Goal: Information Seeking & Learning: Learn about a topic

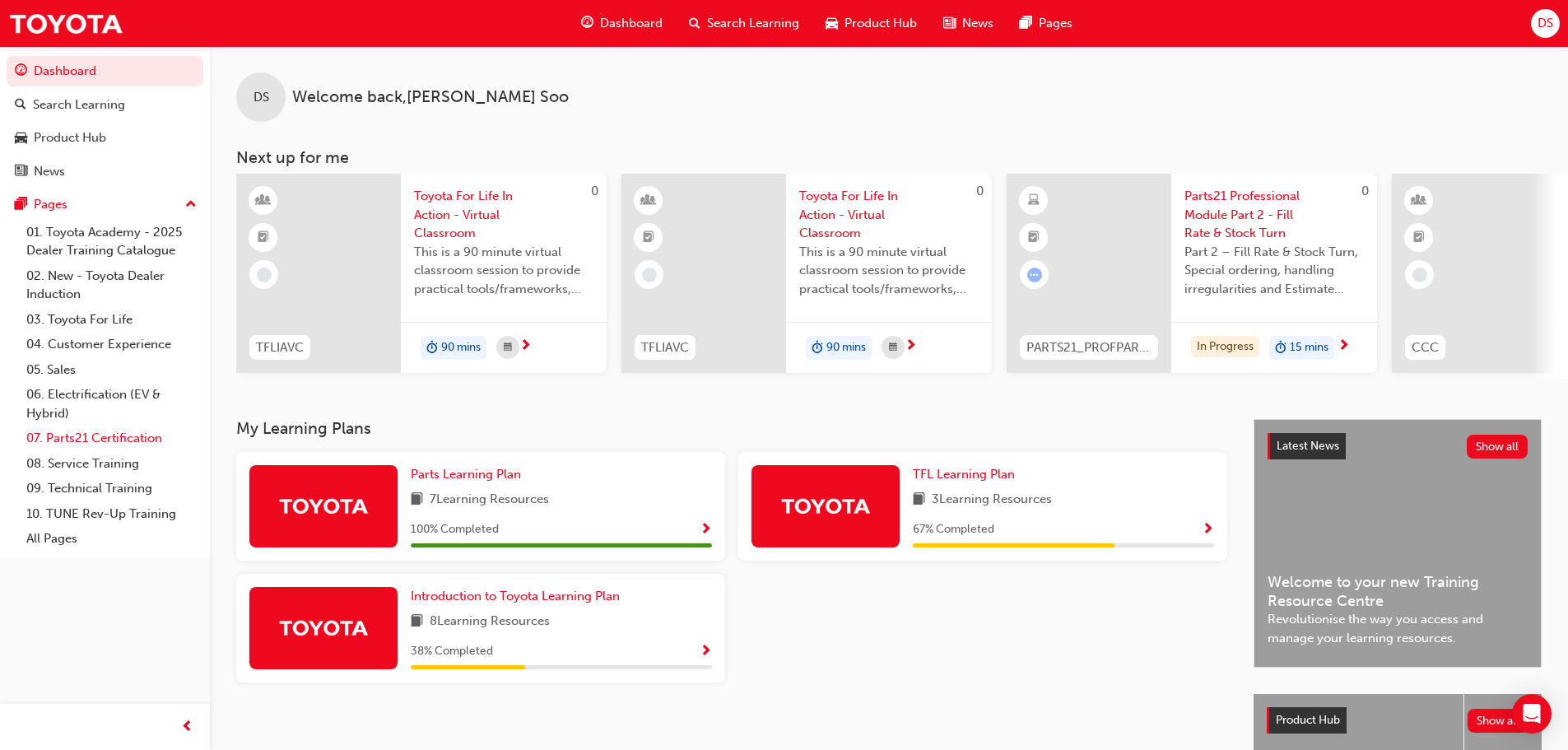
click at [133, 435] on link "07. Parts21 Certification" at bounding box center [112, 438] width 184 height 26
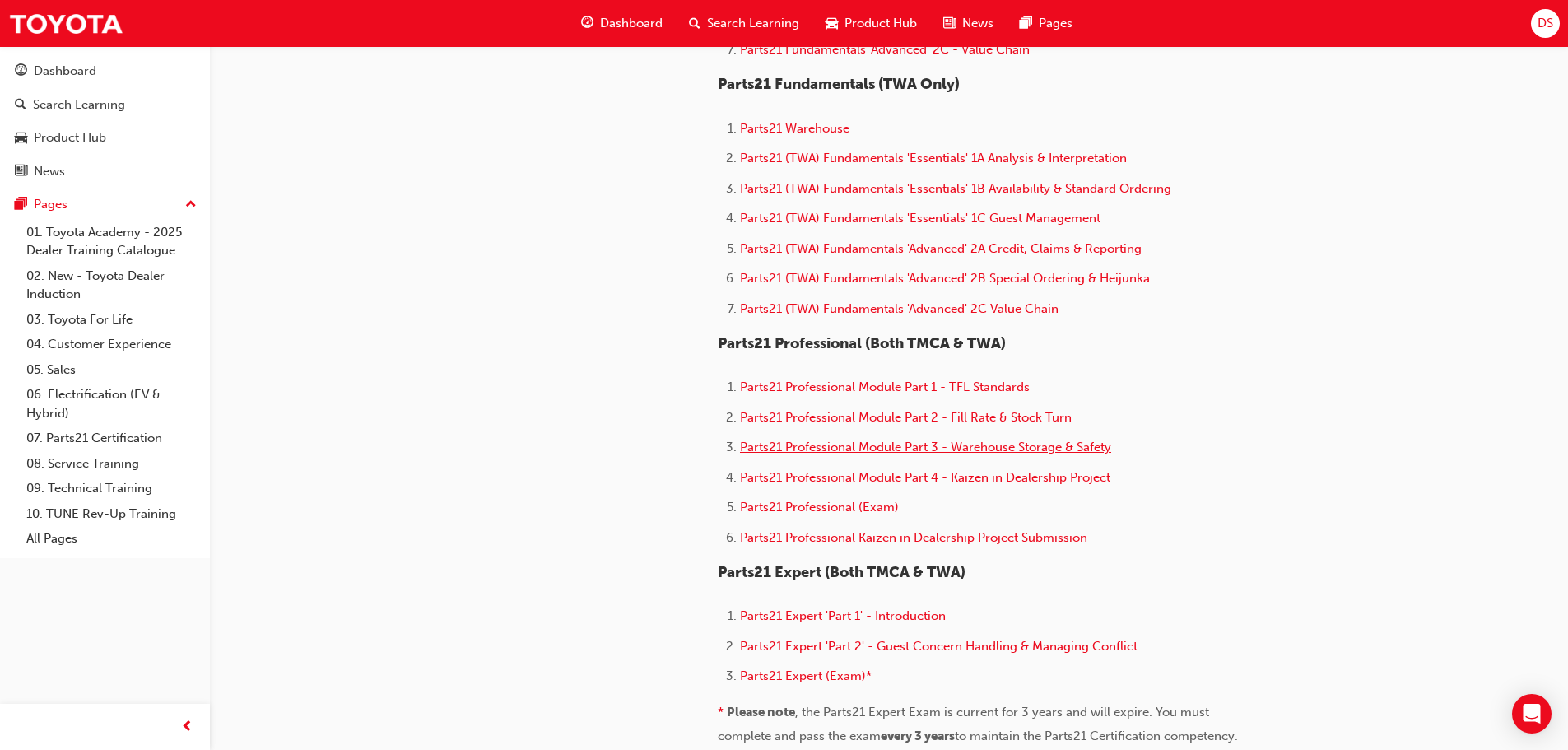
scroll to position [824, 0]
click at [933, 419] on span "Parts21 Professional Module Part 2 - Fill Rate & Stock Turn" at bounding box center [905, 416] width 332 height 15
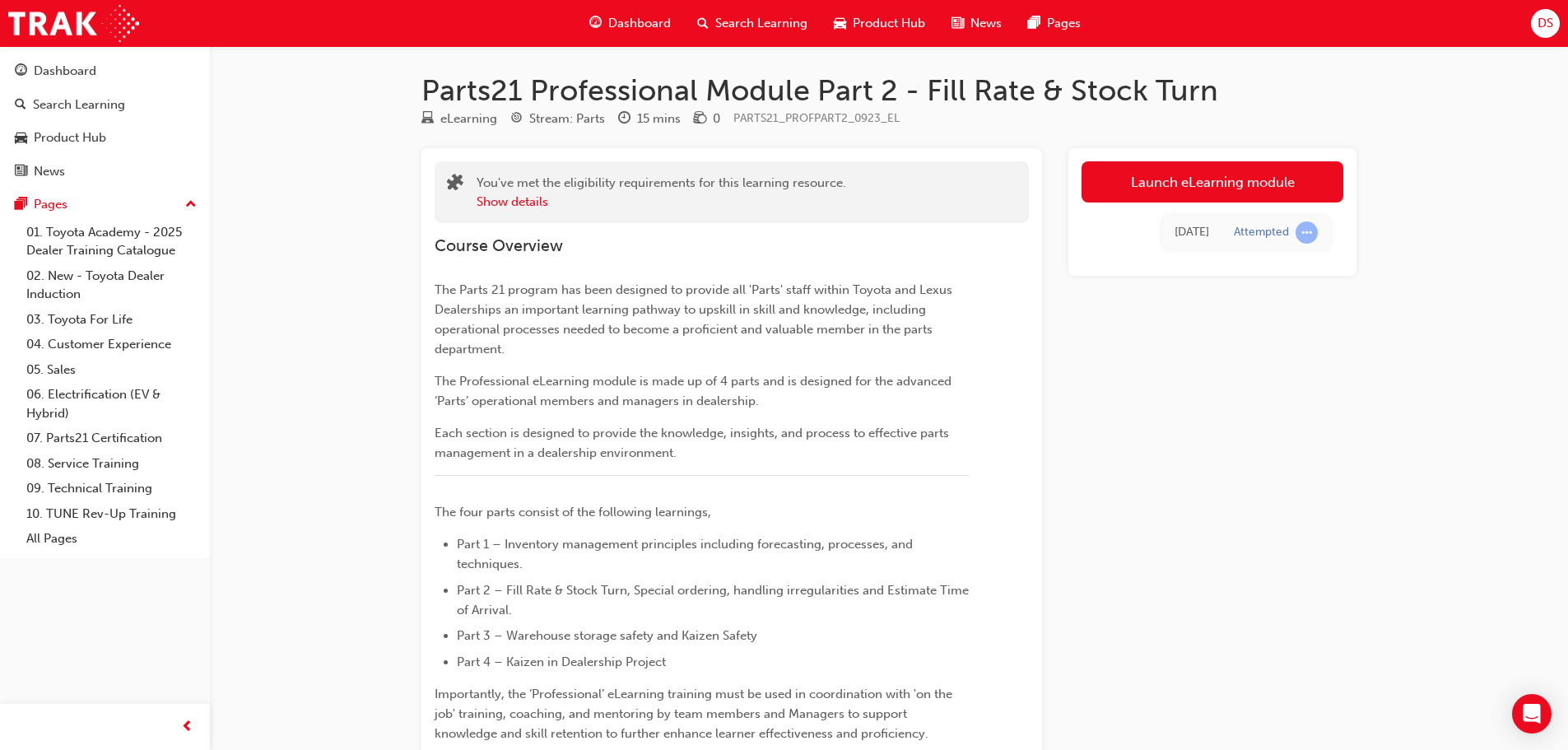
click at [809, 278] on div "Course Overview The Parts 21 program has been designed to provide all 'Parts' s…" at bounding box center [702, 735] width 535 height 999
click at [1281, 180] on link "Launch eLearning module" at bounding box center [1212, 182] width 261 height 41
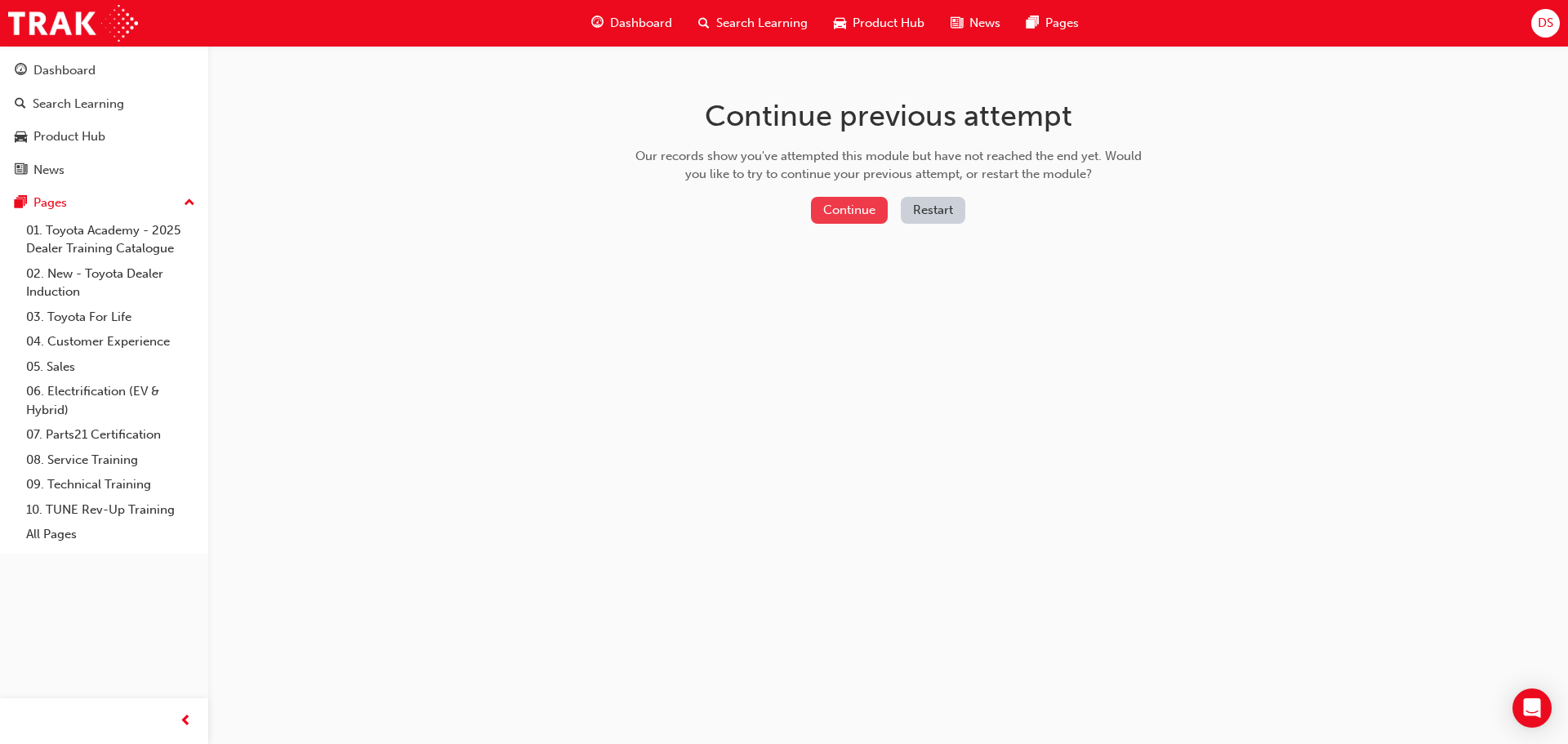
click at [853, 212] on button "Continue" at bounding box center [850, 210] width 77 height 27
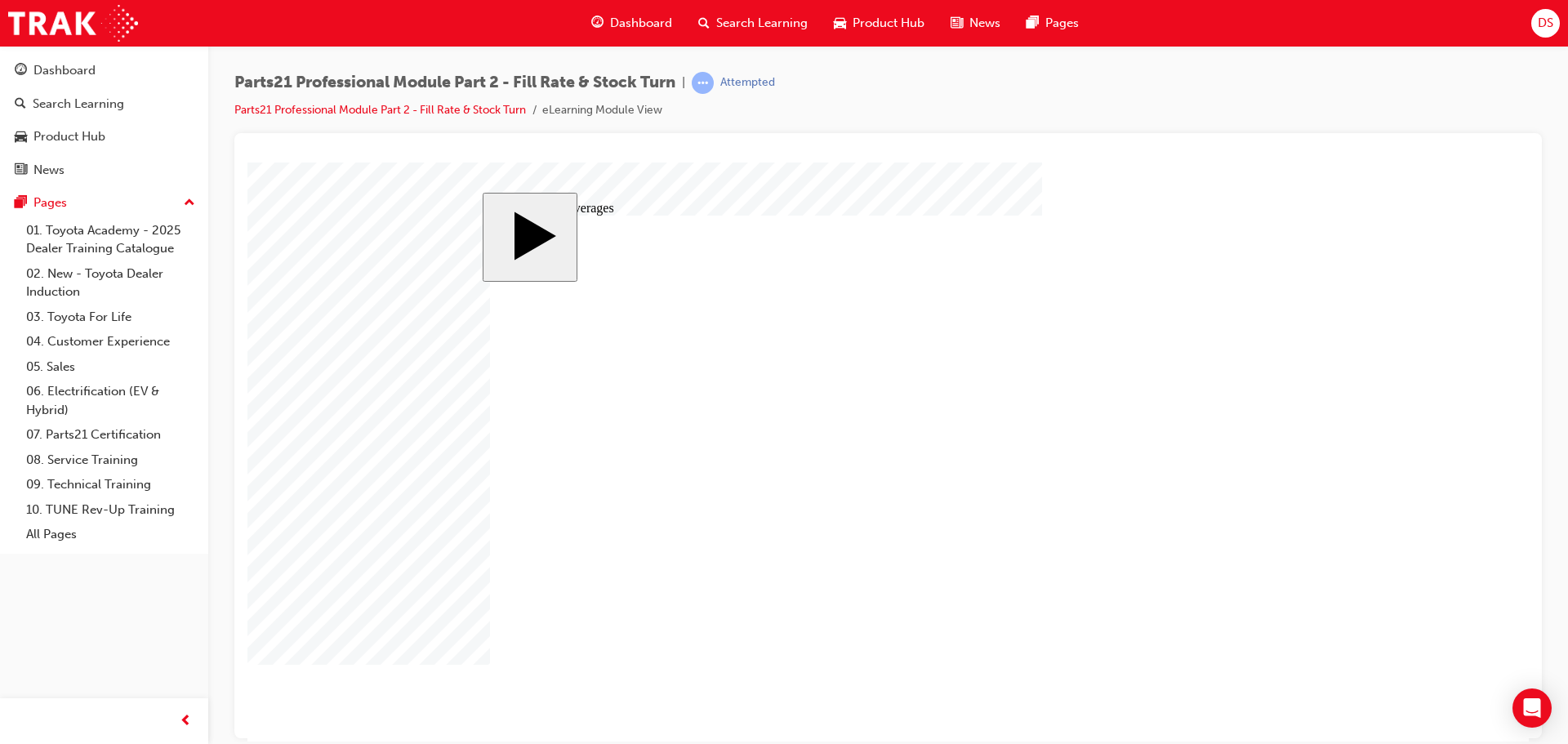
drag, startPoint x: 452, startPoint y: 252, endPoint x: 514, endPoint y: 272, distance: 65.1
click at [453, 253] on body "slide: Moving Averages Pentagon 2 Rectangle 1 Total Fill evaluates the fulfilme…" at bounding box center [887, 451] width 1281 height 579
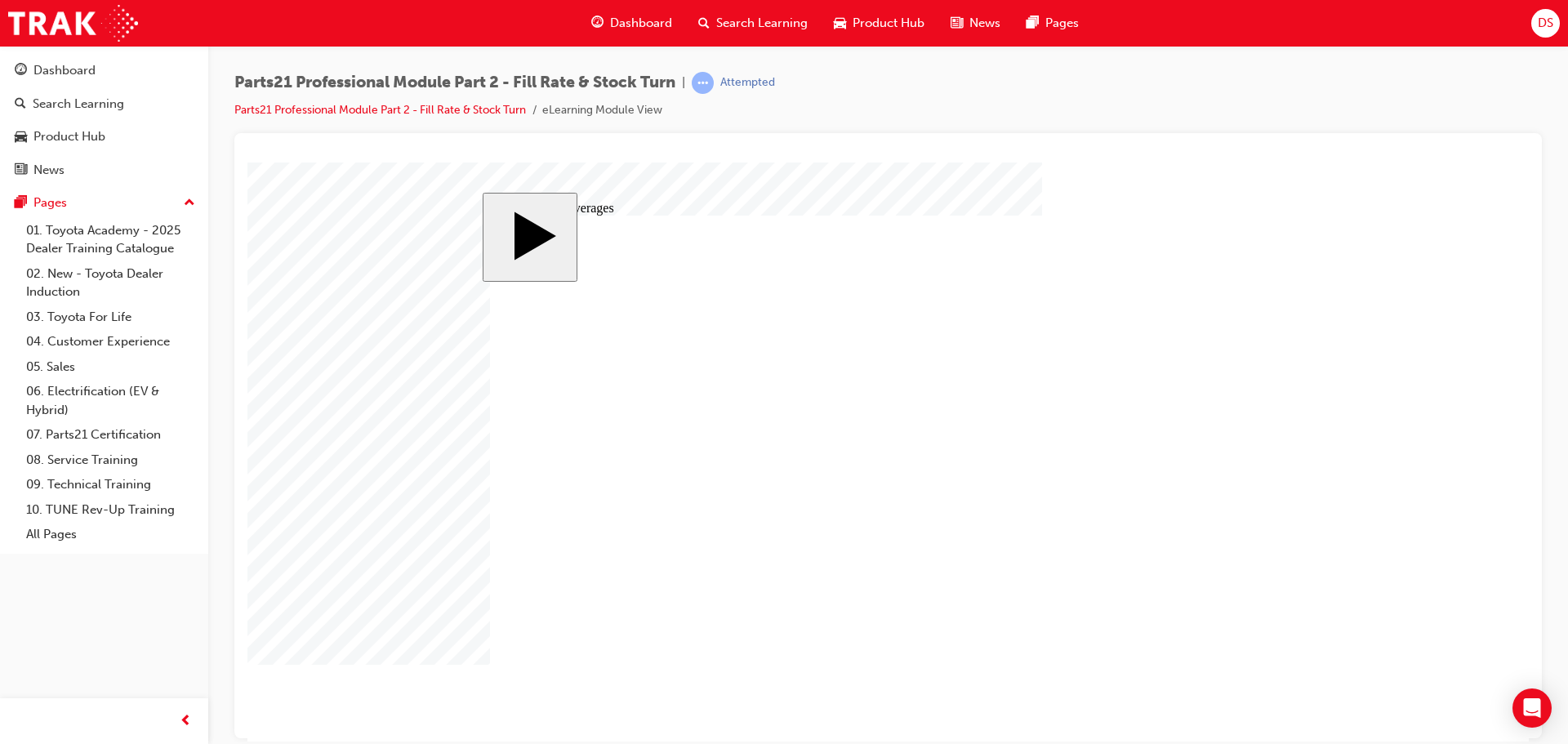
drag, startPoint x: 612, startPoint y: 253, endPoint x: 640, endPoint y: 259, distance: 28.6
drag, startPoint x: 1233, startPoint y: 488, endPoint x: 1174, endPoint y: 523, distance: 68.6
